Goal: Find contact information: Find contact information

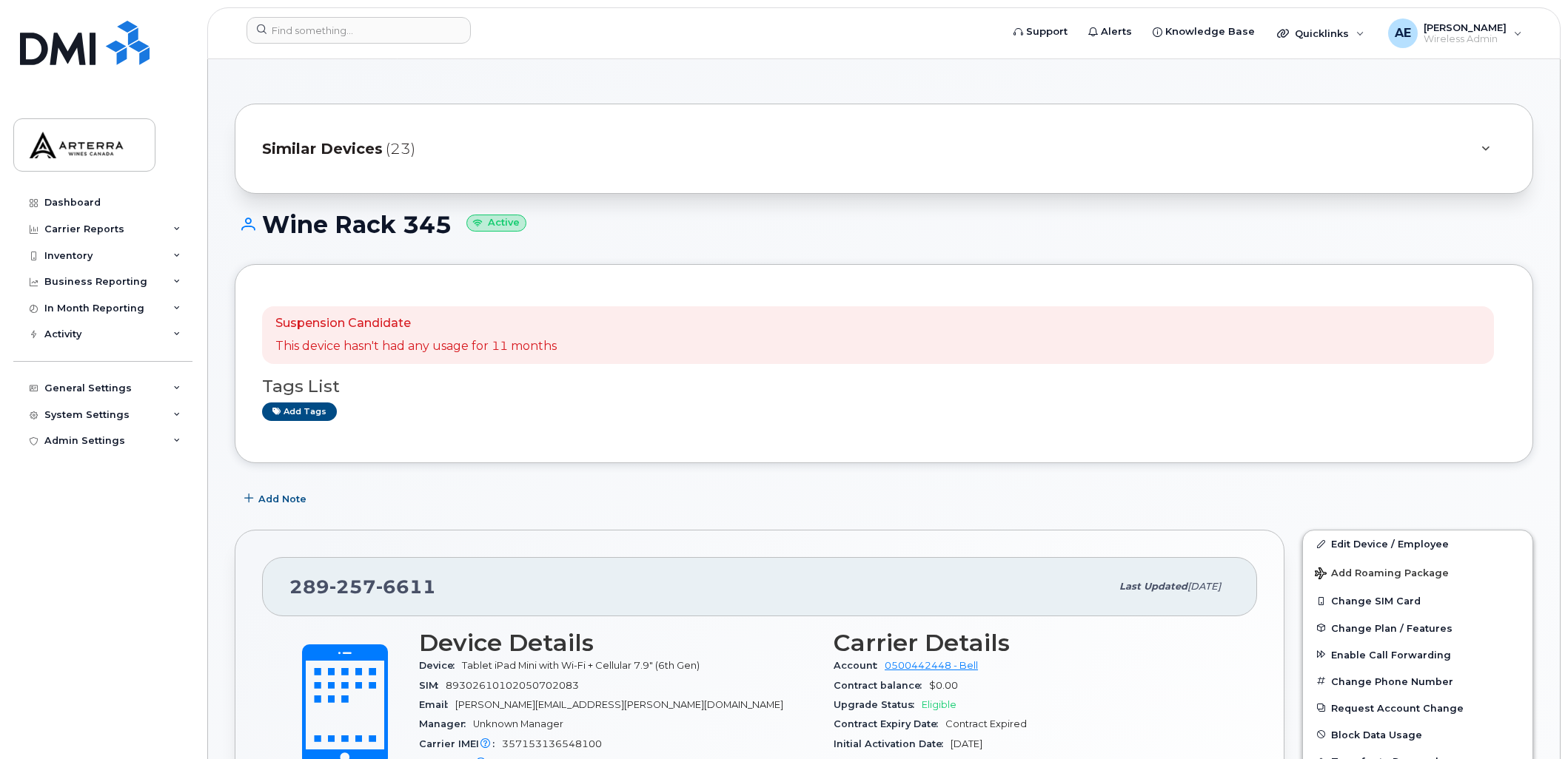
scroll to position [127, 0]
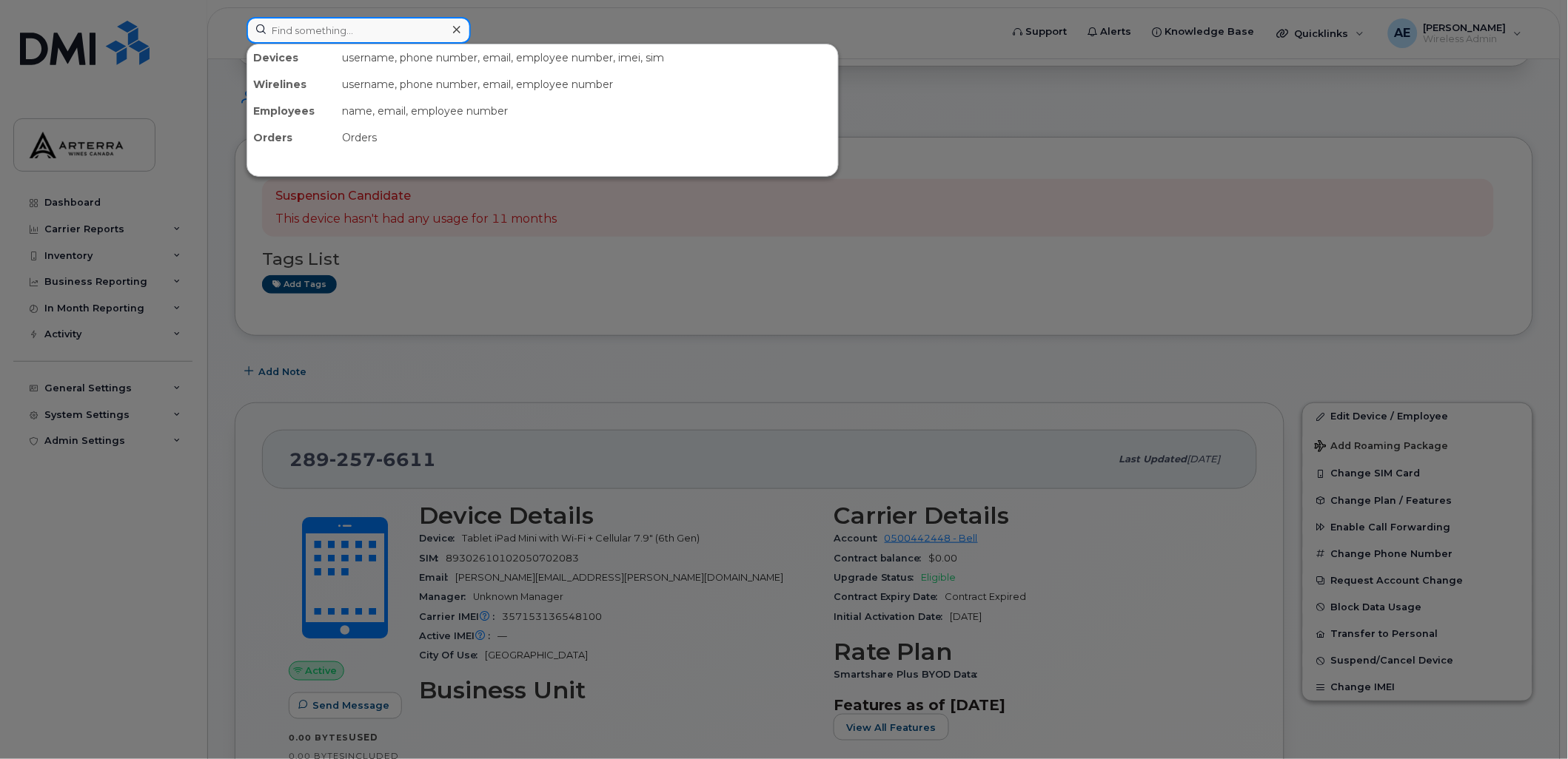
click at [432, 37] on input at bounding box center [358, 30] width 224 height 26
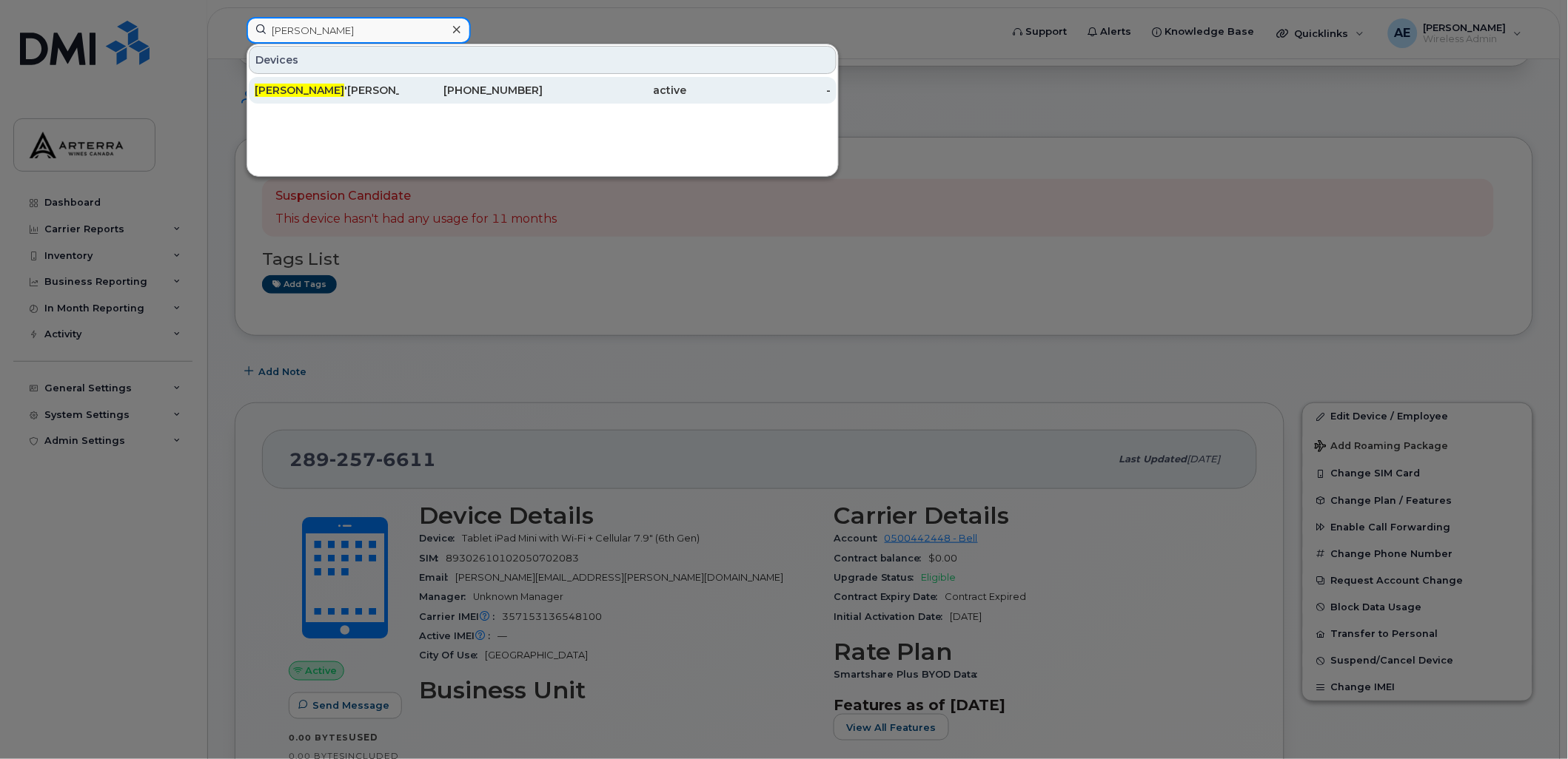
type input "Mark O"
click at [399, 78] on div "Mark O 'connor" at bounding box center [471, 90] width 144 height 26
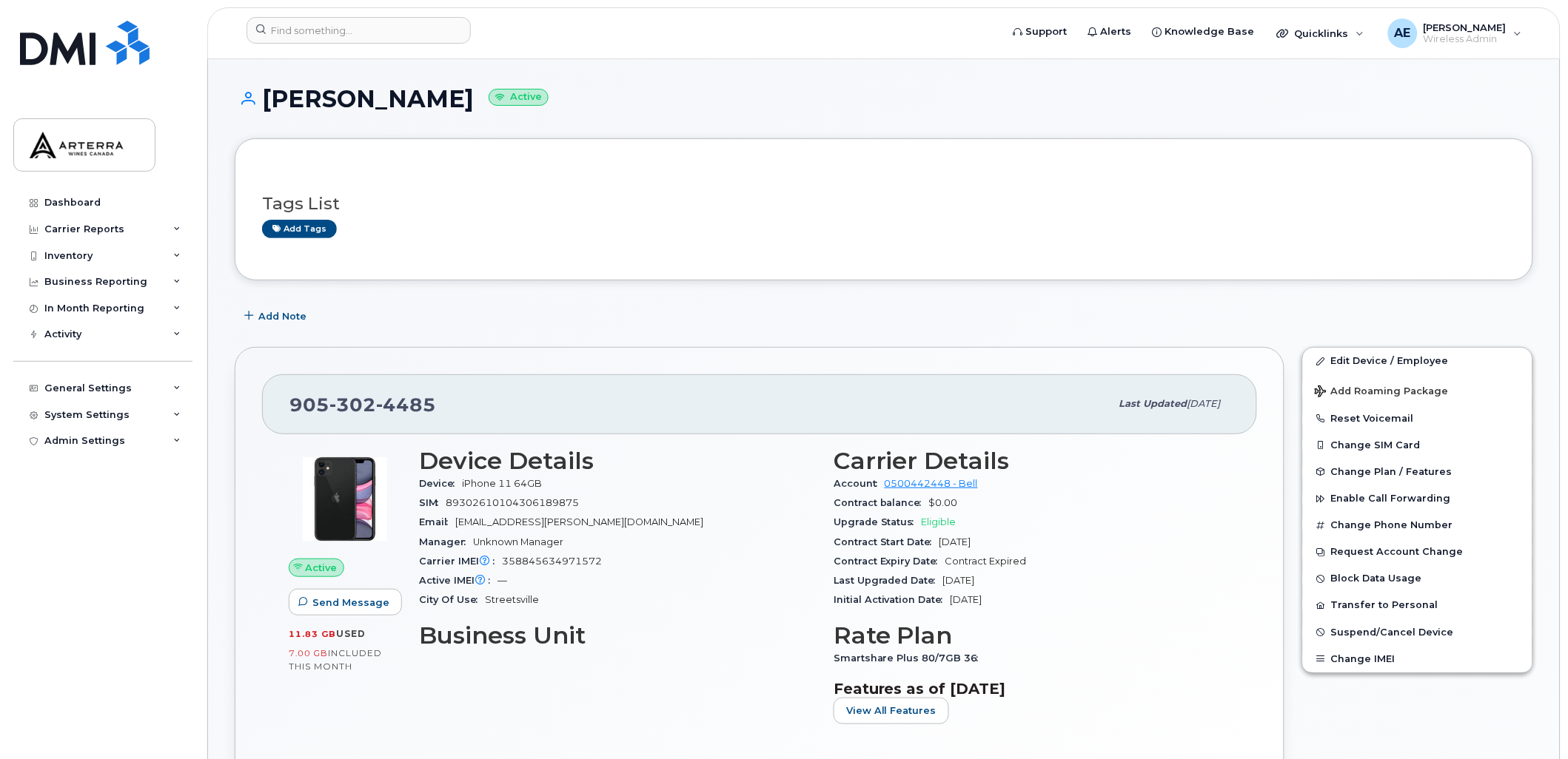
drag, startPoint x: 265, startPoint y: 96, endPoint x: 443, endPoint y: 97, distance: 178.0
click at [443, 97] on h1 "[PERSON_NAME] Active" at bounding box center [884, 98] width 1298 height 26
drag, startPoint x: 443, startPoint y: 98, endPoint x: 435, endPoint y: 101, distance: 8.5
drag, startPoint x: 431, startPoint y: 408, endPoint x: 292, endPoint y: 402, distance: 139.1
click at [292, 402] on span "[PHONE_NUMBER]" at bounding box center [362, 404] width 147 height 22
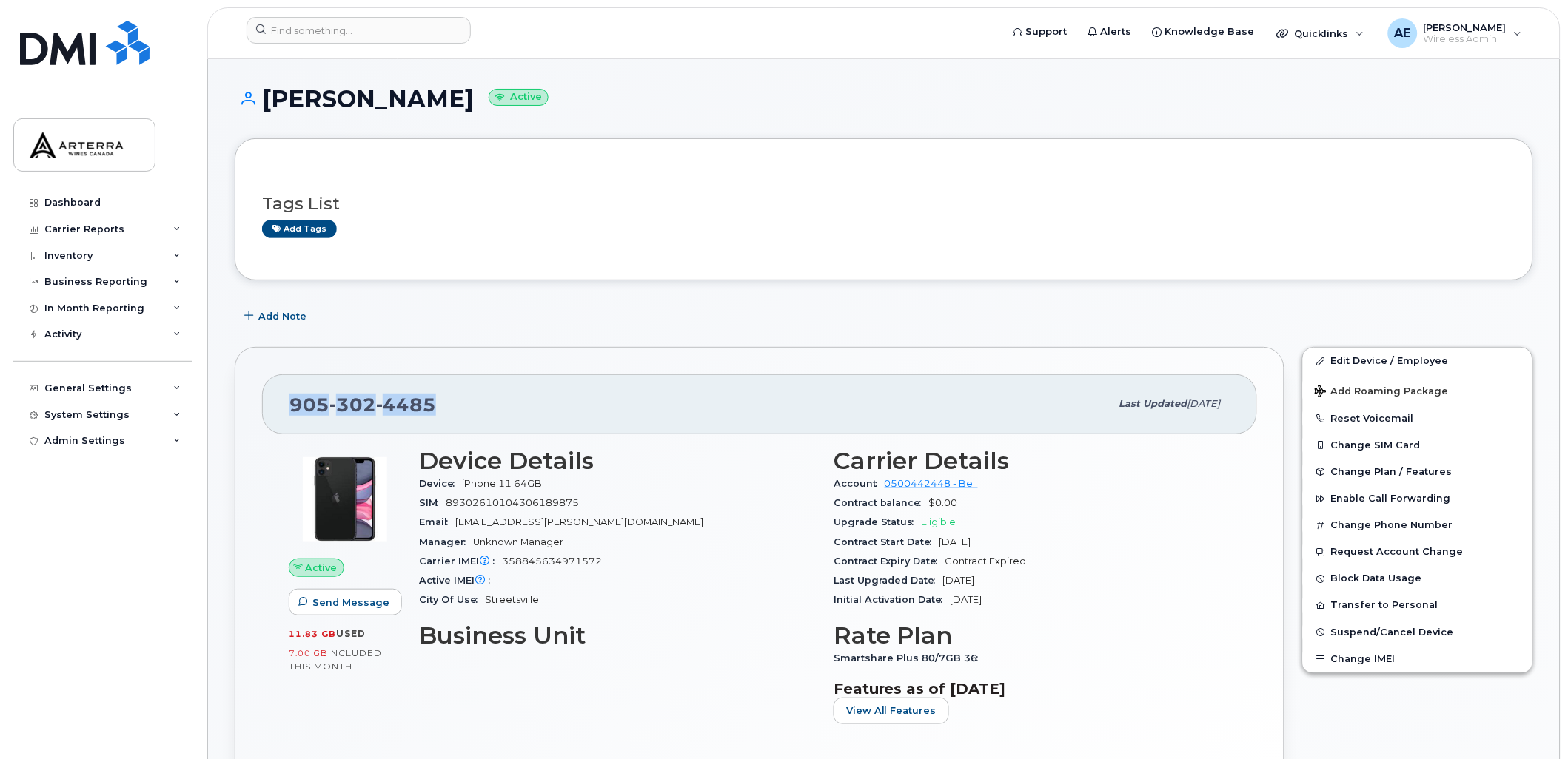
copy span "[PHONE_NUMBER]"
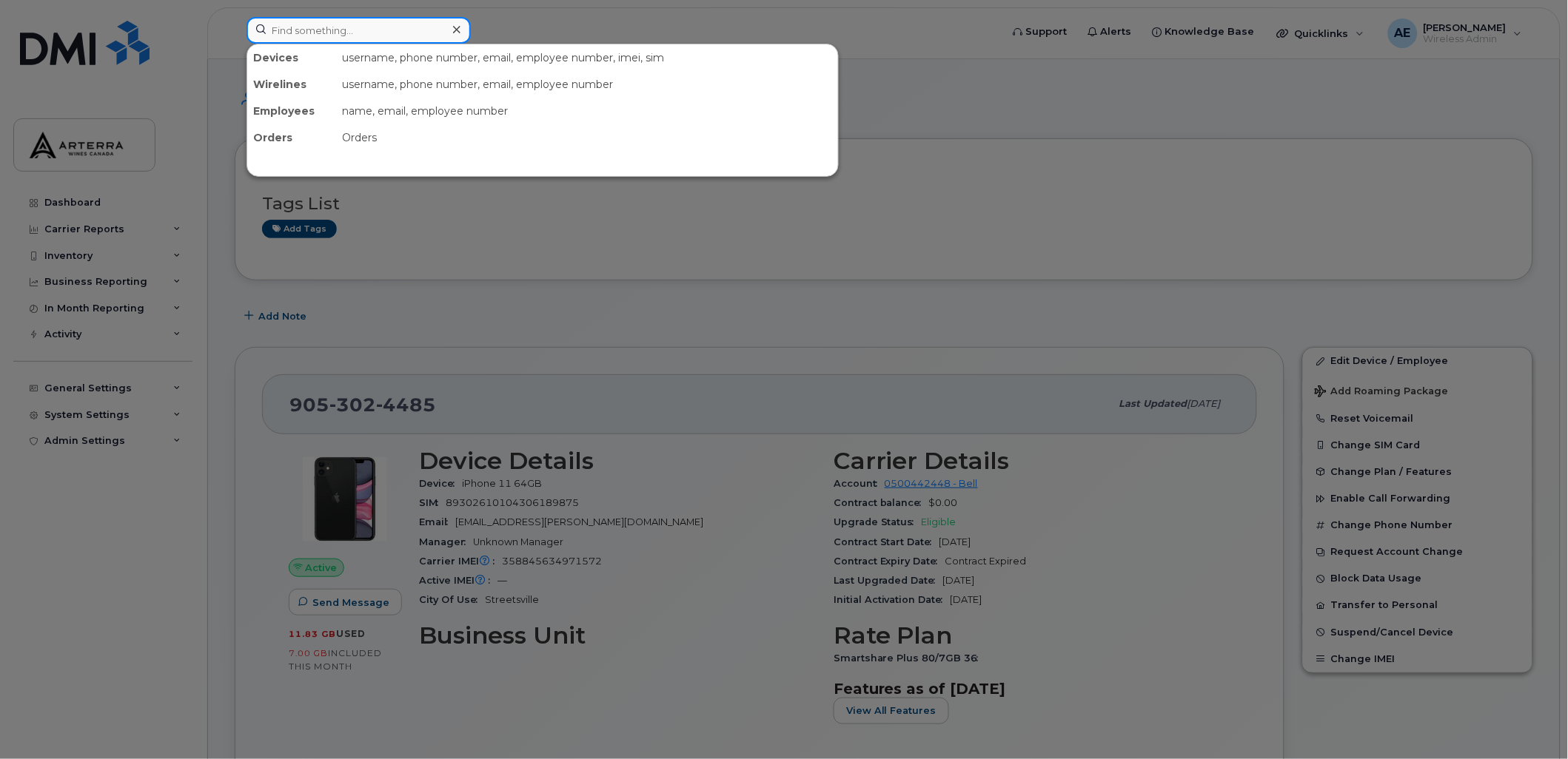
click at [369, 33] on input at bounding box center [358, 30] width 224 height 26
paste input "[PERSON_NAME]"
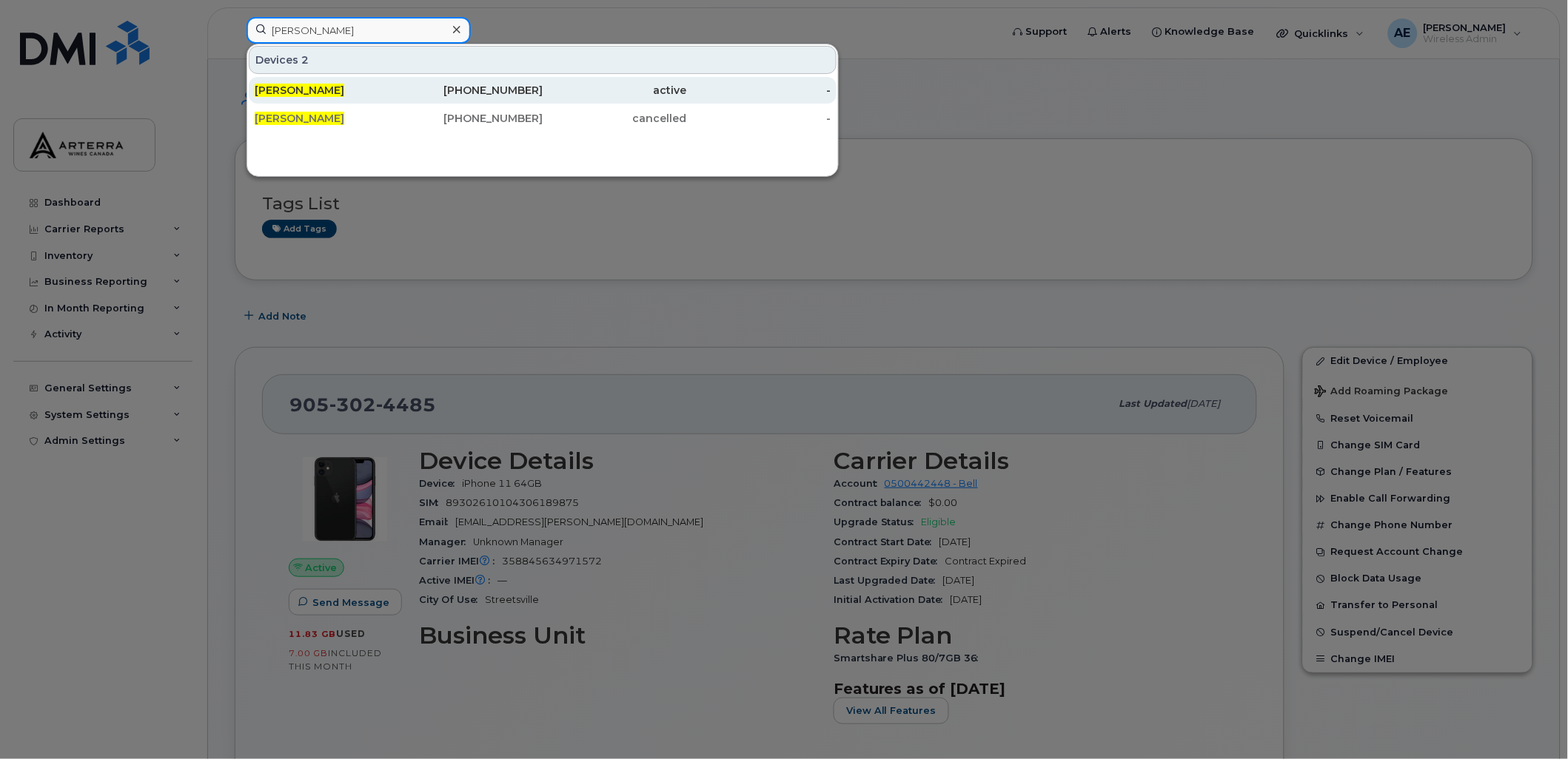
type input "[PERSON_NAME]"
click at [316, 86] on span "[PERSON_NAME]" at bounding box center [299, 90] width 90 height 13
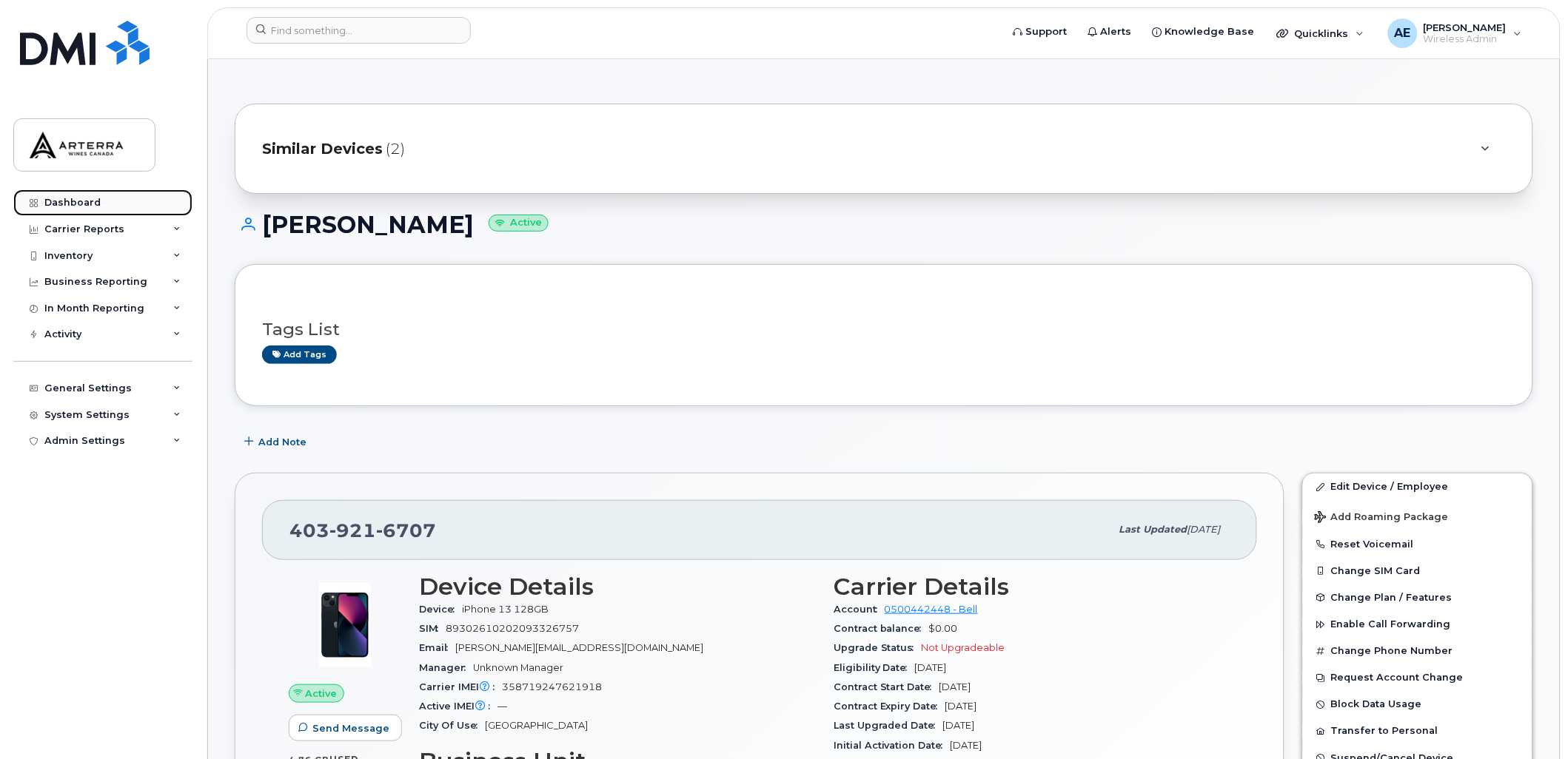
click at [76, 198] on div "Dashboard" at bounding box center [72, 203] width 56 height 12
